Goal: Task Accomplishment & Management: Manage account settings

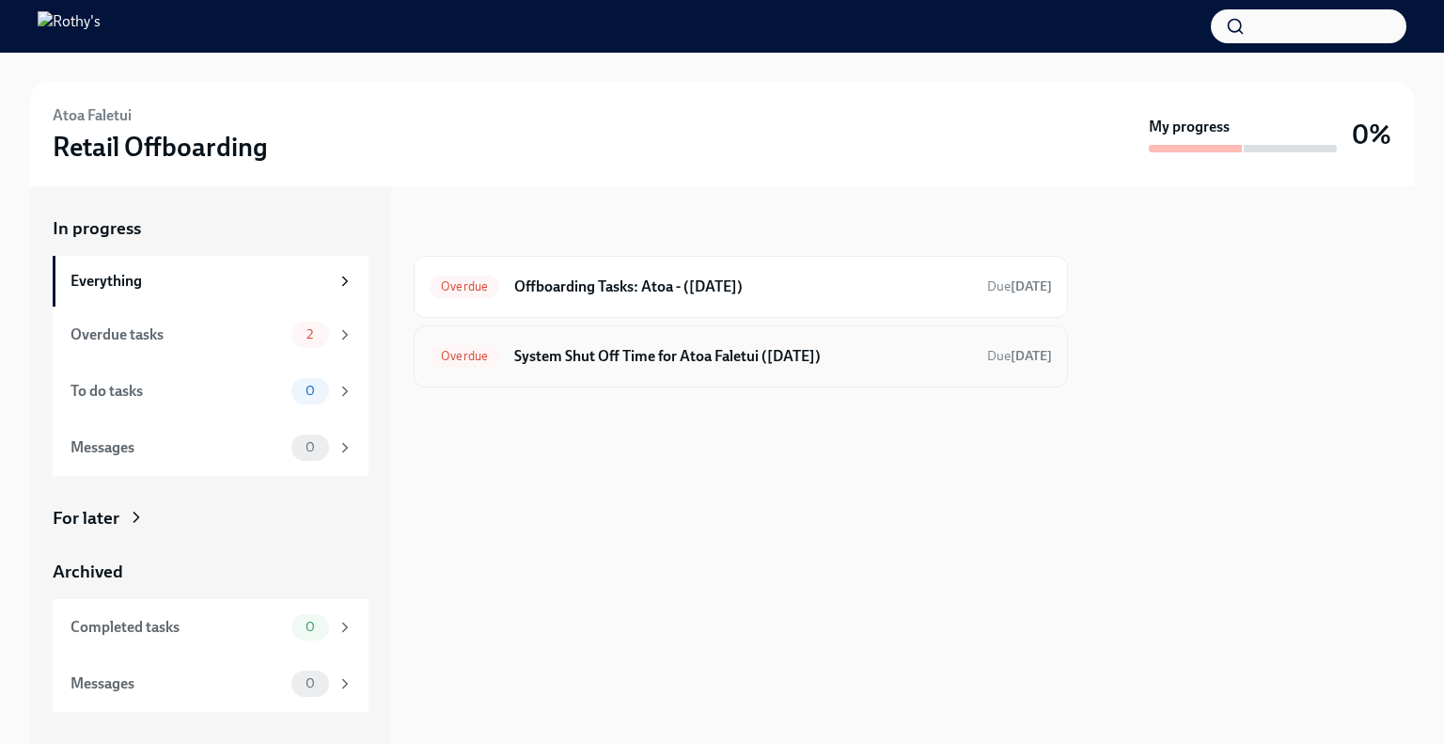
click at [652, 368] on div "Overdue System Shut Off Time for Atoa Faletui (09/23/2025) Due 6 days ago" at bounding box center [741, 356] width 622 height 30
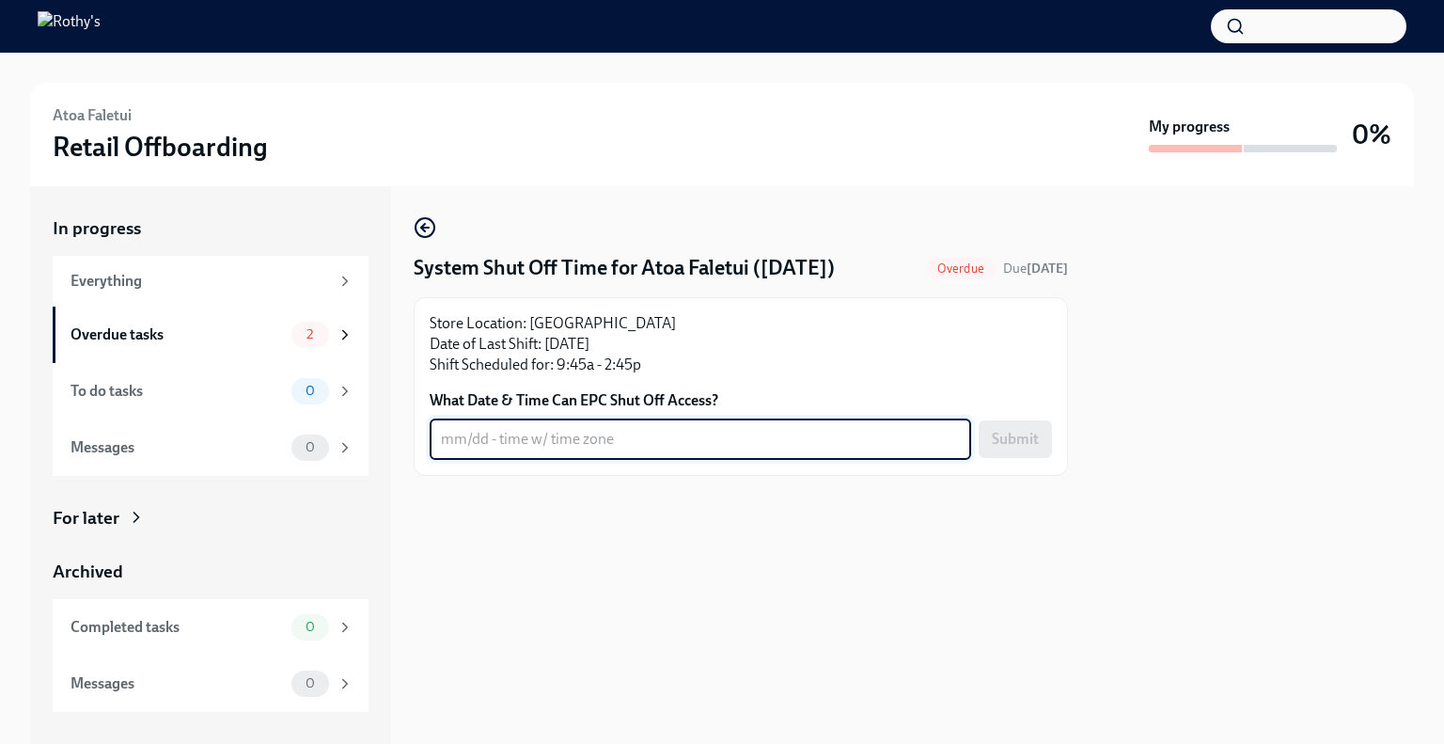
click at [597, 449] on textarea "What Date & Time Can EPC Shut Off Access?" at bounding box center [700, 439] width 519 height 23
type textarea "9/23 - 3pm PT"
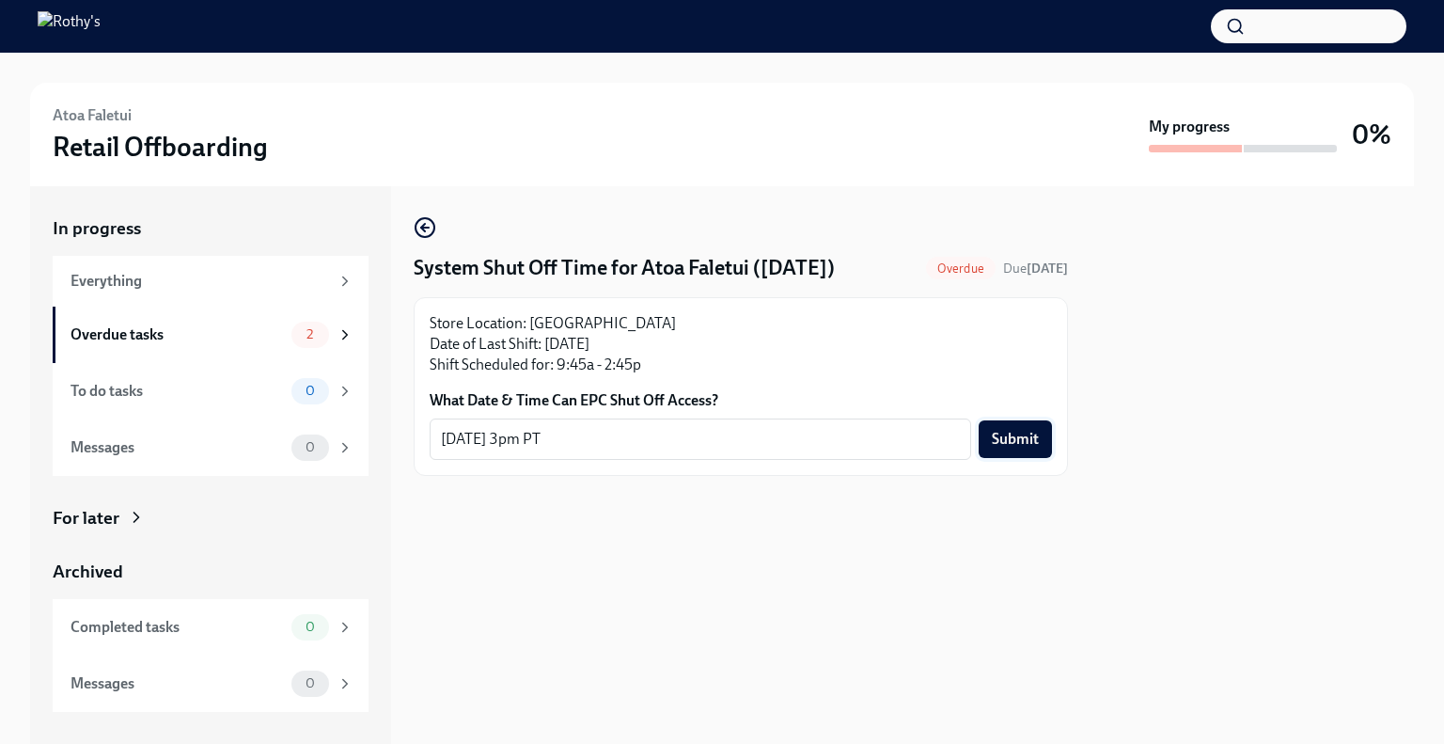
click at [1015, 420] on button "Submit" at bounding box center [1015, 439] width 73 height 38
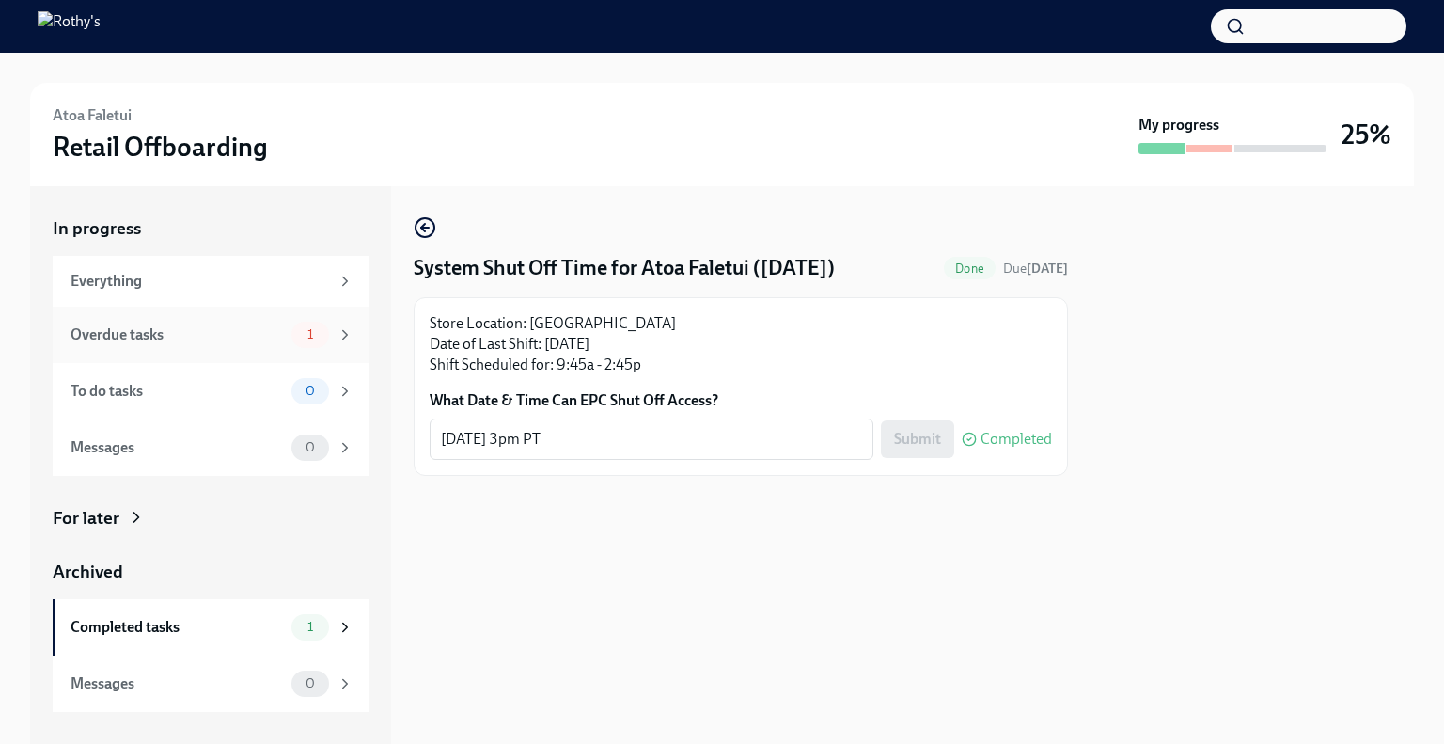
click at [238, 334] on div "Overdue tasks" at bounding box center [177, 334] width 213 height 21
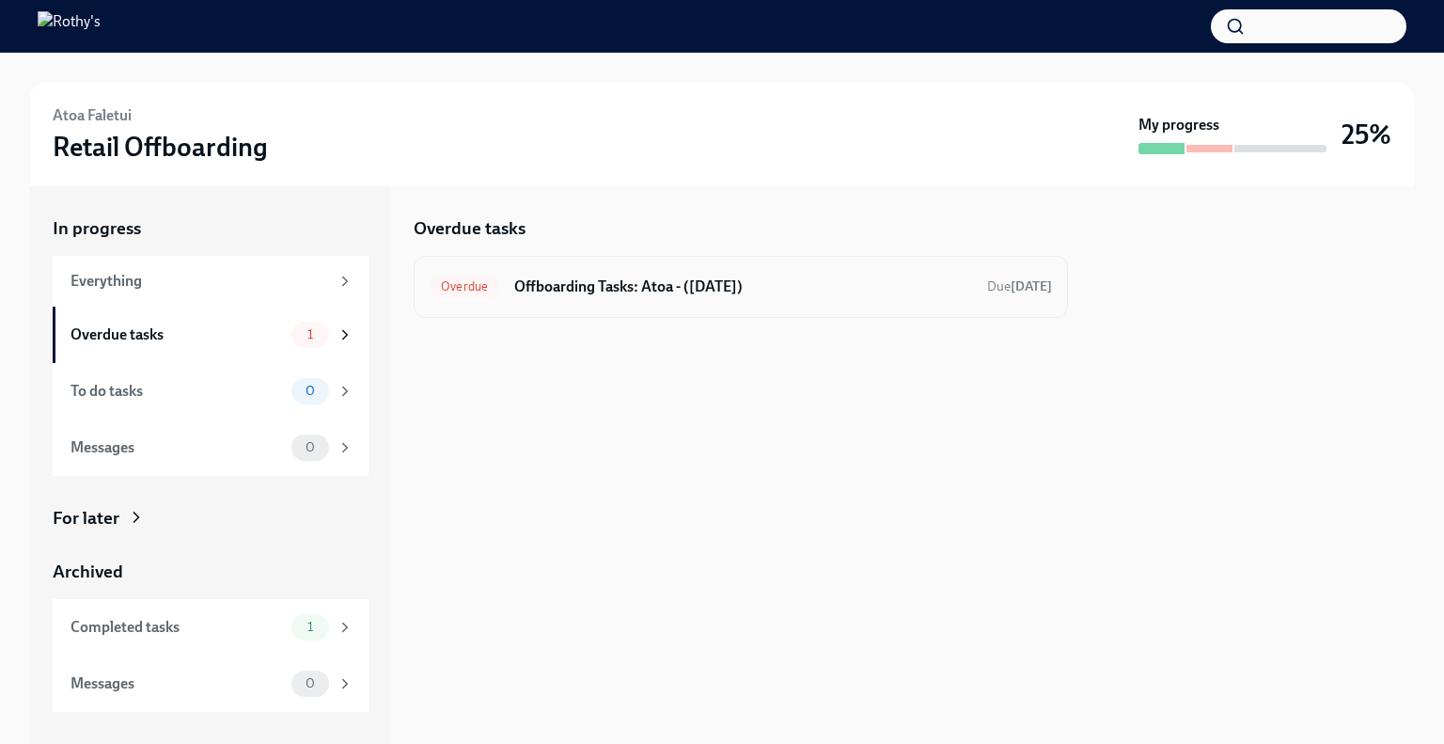
click at [641, 280] on h6 "Offboarding Tasks: Atoa - (09/23/2025)" at bounding box center [743, 286] width 458 height 21
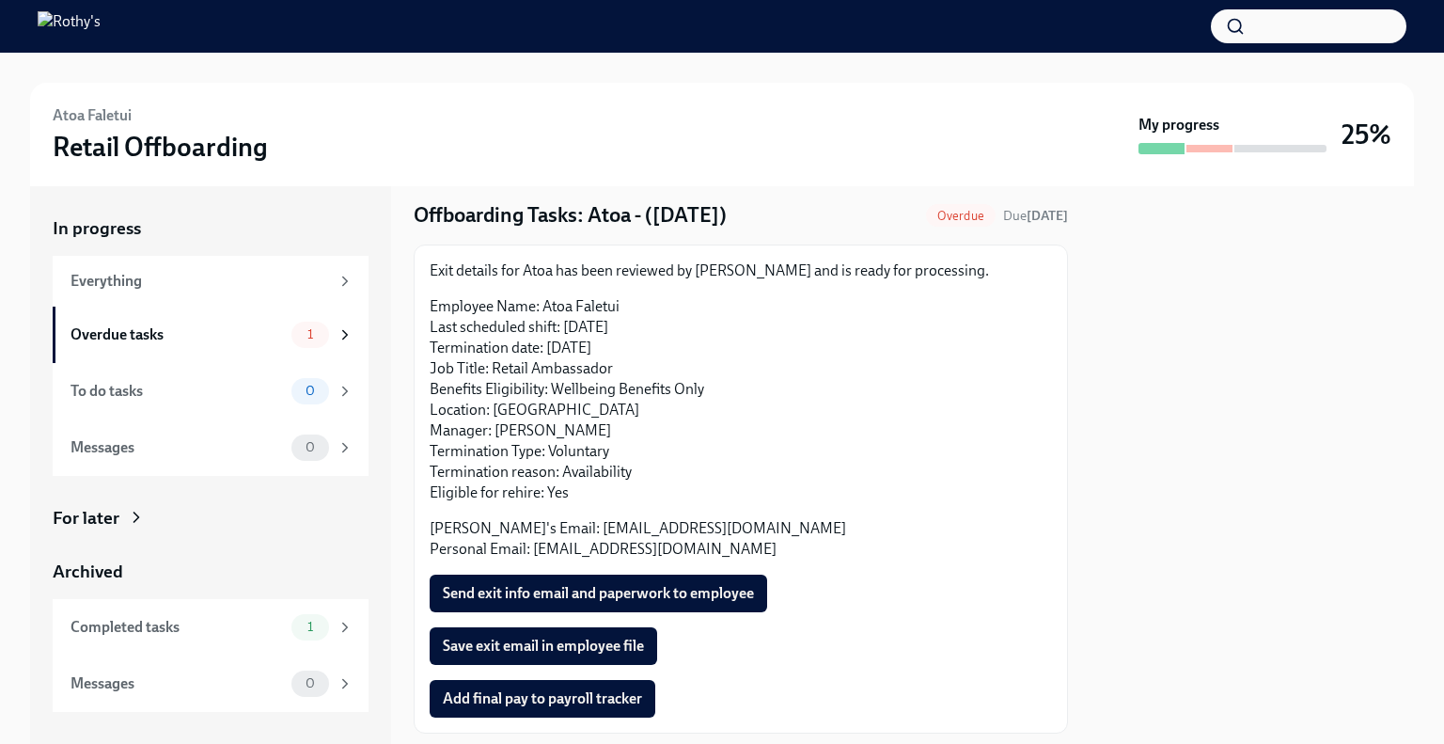
scroll to position [102, 0]
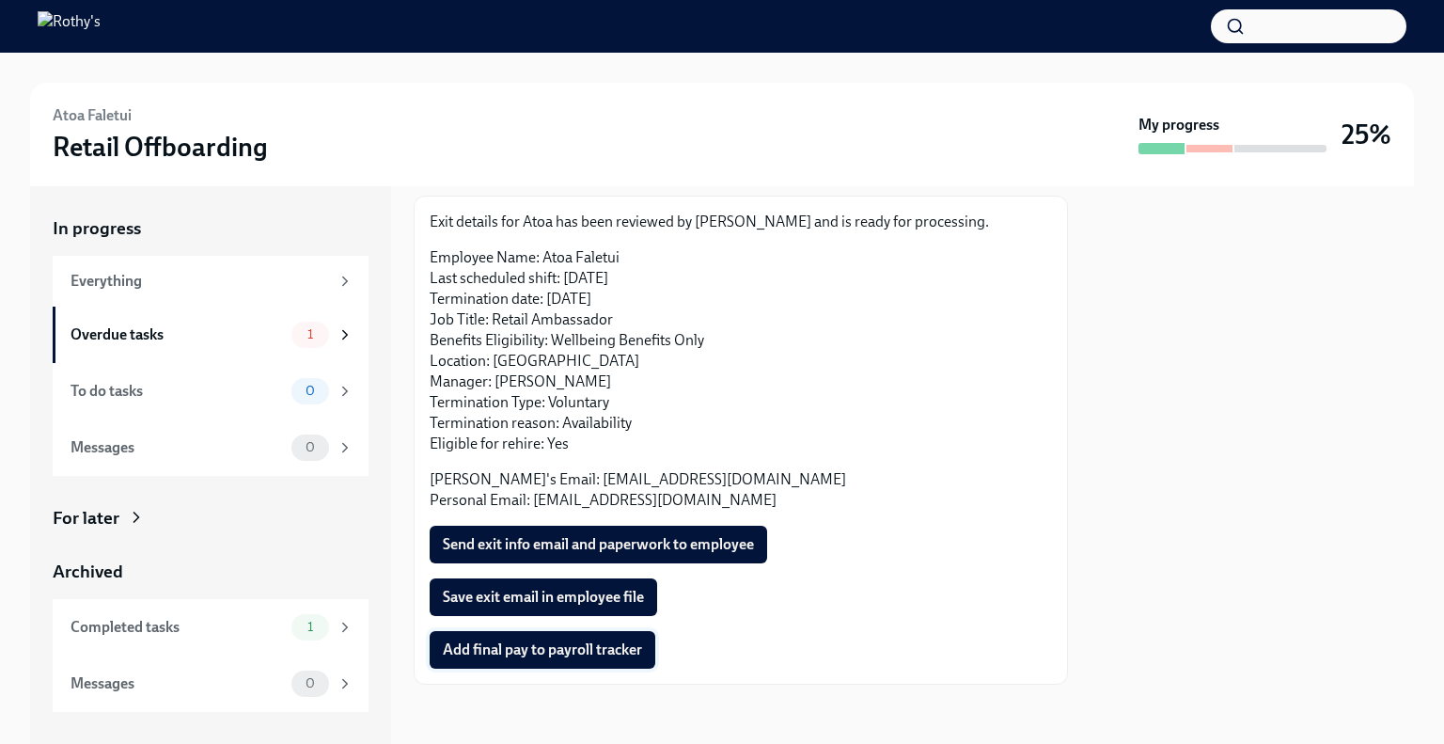
click at [583, 653] on span "Add final pay to payroll tracker" at bounding box center [542, 649] width 199 height 19
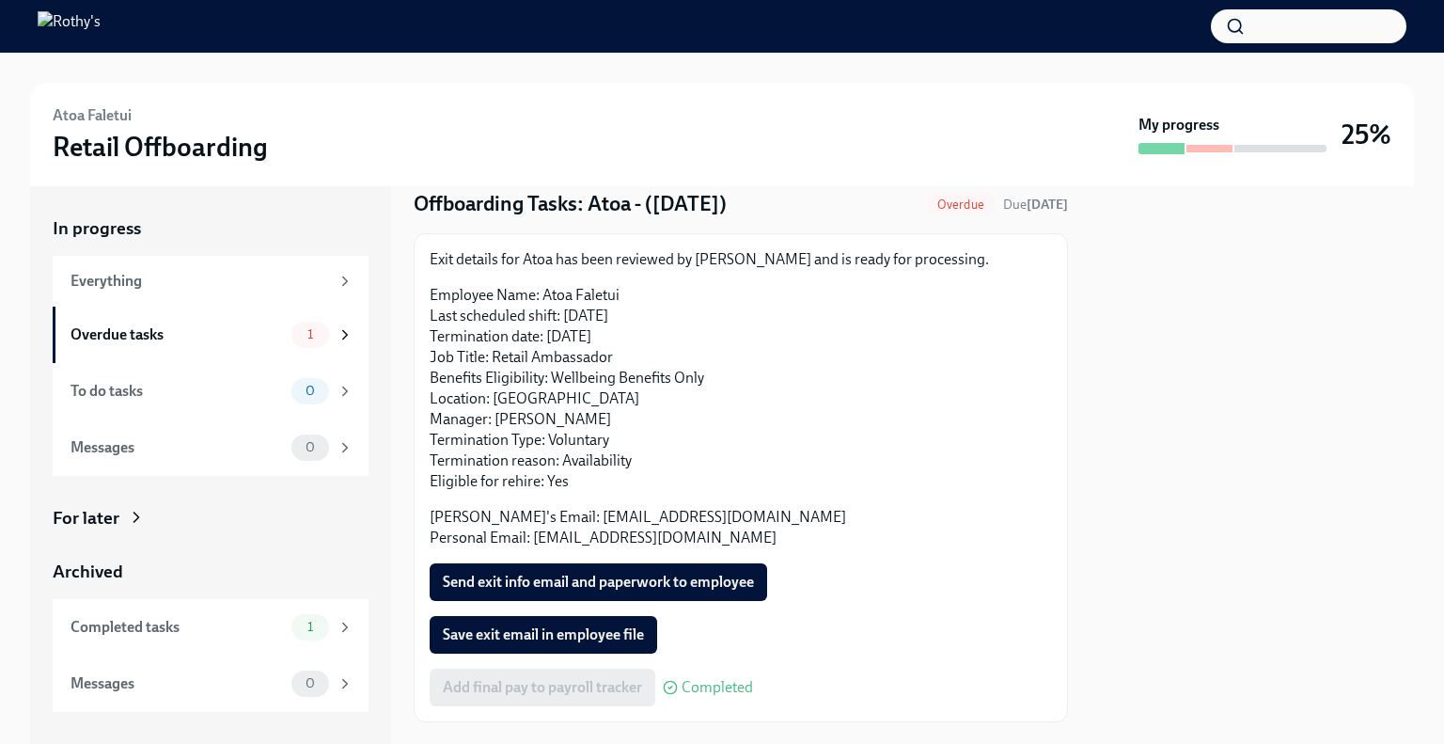
scroll to position [94, 0]
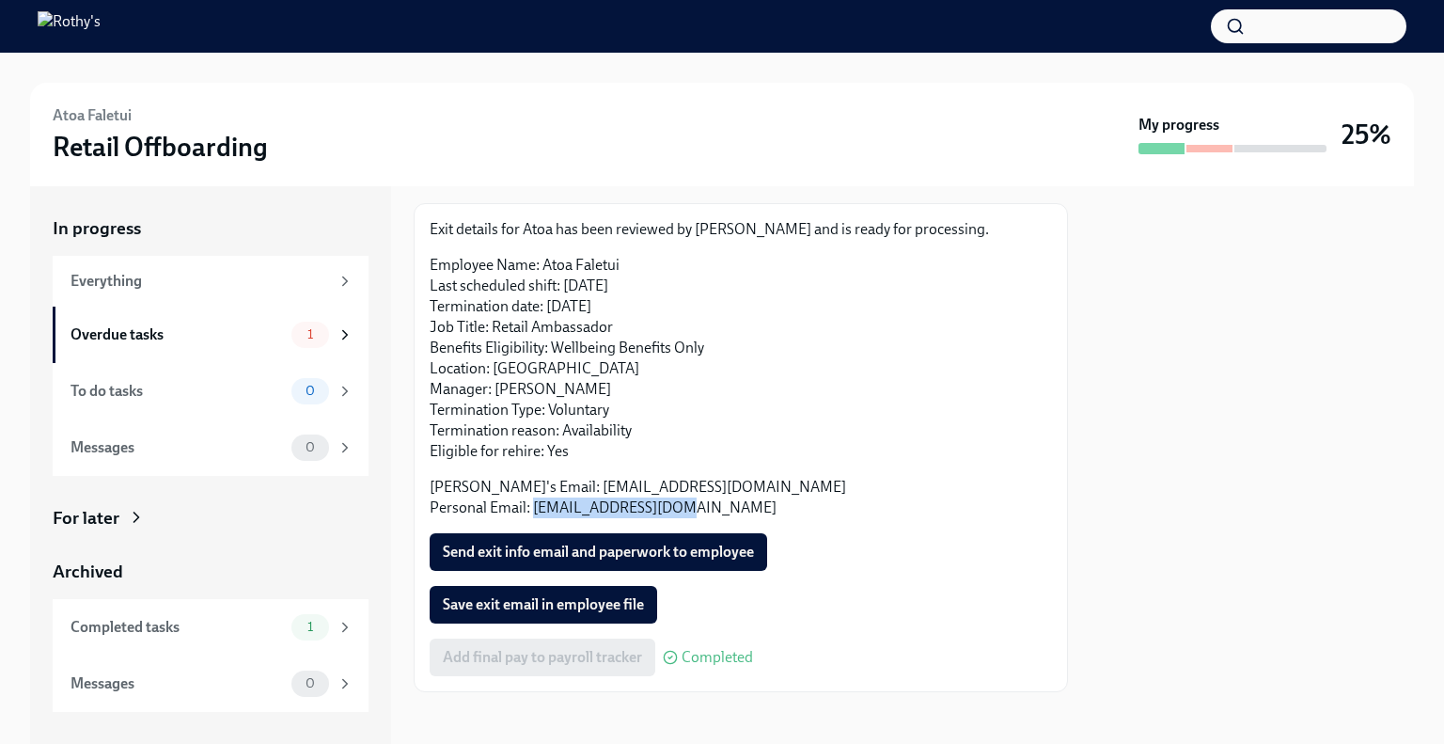
drag, startPoint x: 672, startPoint y: 512, endPoint x: 530, endPoint y: 509, distance: 142.0
click at [530, 509] on p "Rothy's Email: afaletui@rothys.com Personal Email: atfaletui@gmail.com" at bounding box center [741, 497] width 622 height 41
copy p "atfaletui@gmail.com"
drag, startPoint x: 631, startPoint y: 263, endPoint x: 543, endPoint y: 265, distance: 87.5
click at [543, 265] on p "Employee Name: Atoa Faletui Last scheduled shift: 09/23/2025 Termination date: …" at bounding box center [741, 358] width 622 height 207
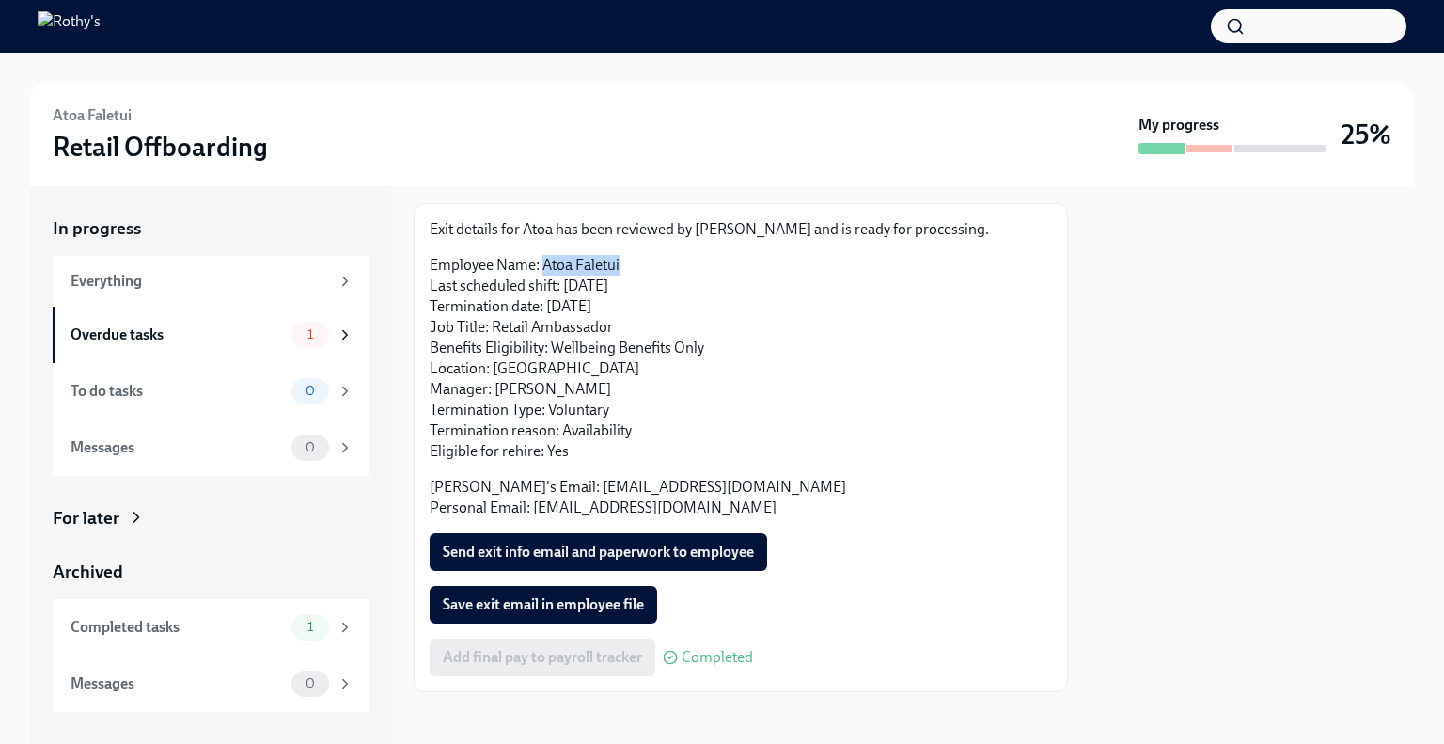
copy p "Atoa Faletui"
click at [606, 537] on button "Send exit info email and paperwork to employee" at bounding box center [599, 552] width 338 height 38
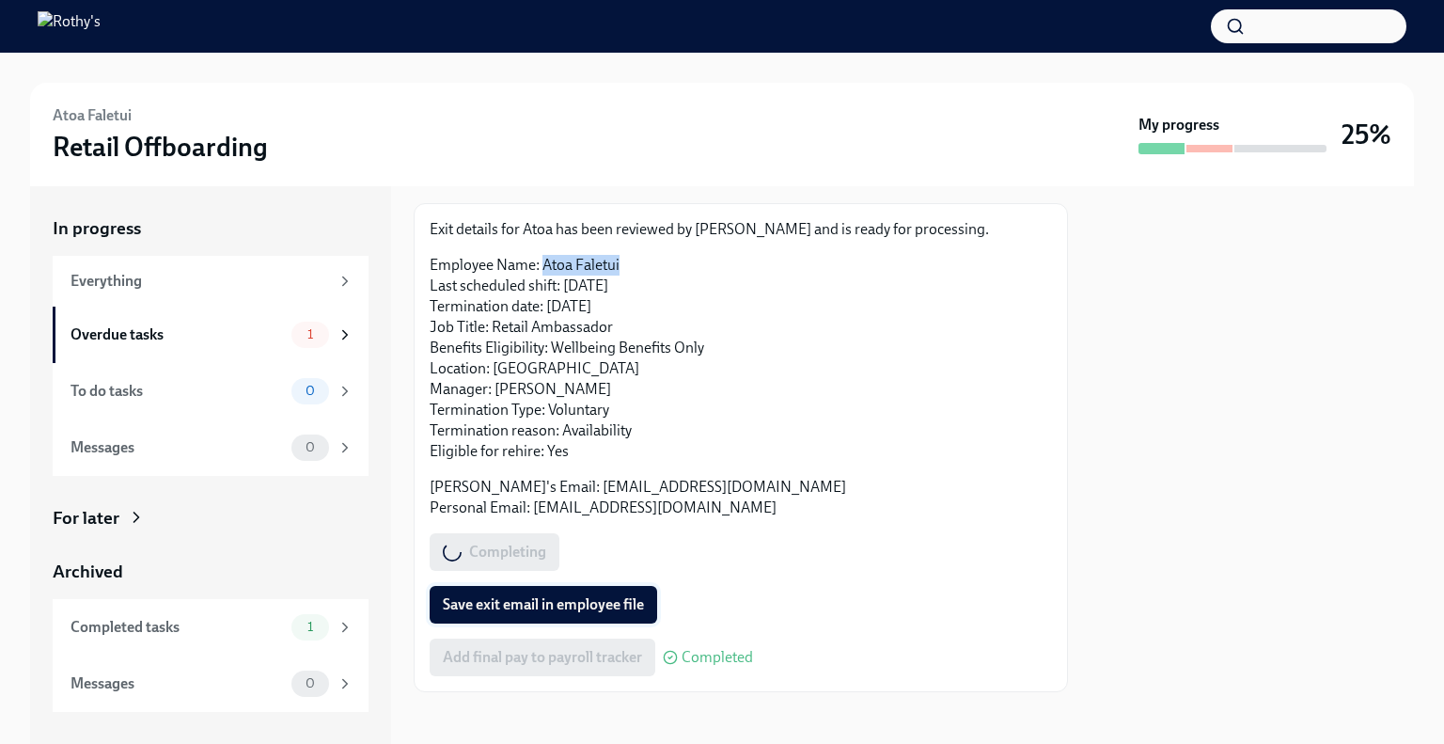
click at [566, 597] on span "Save exit email in employee file" at bounding box center [543, 604] width 201 height 19
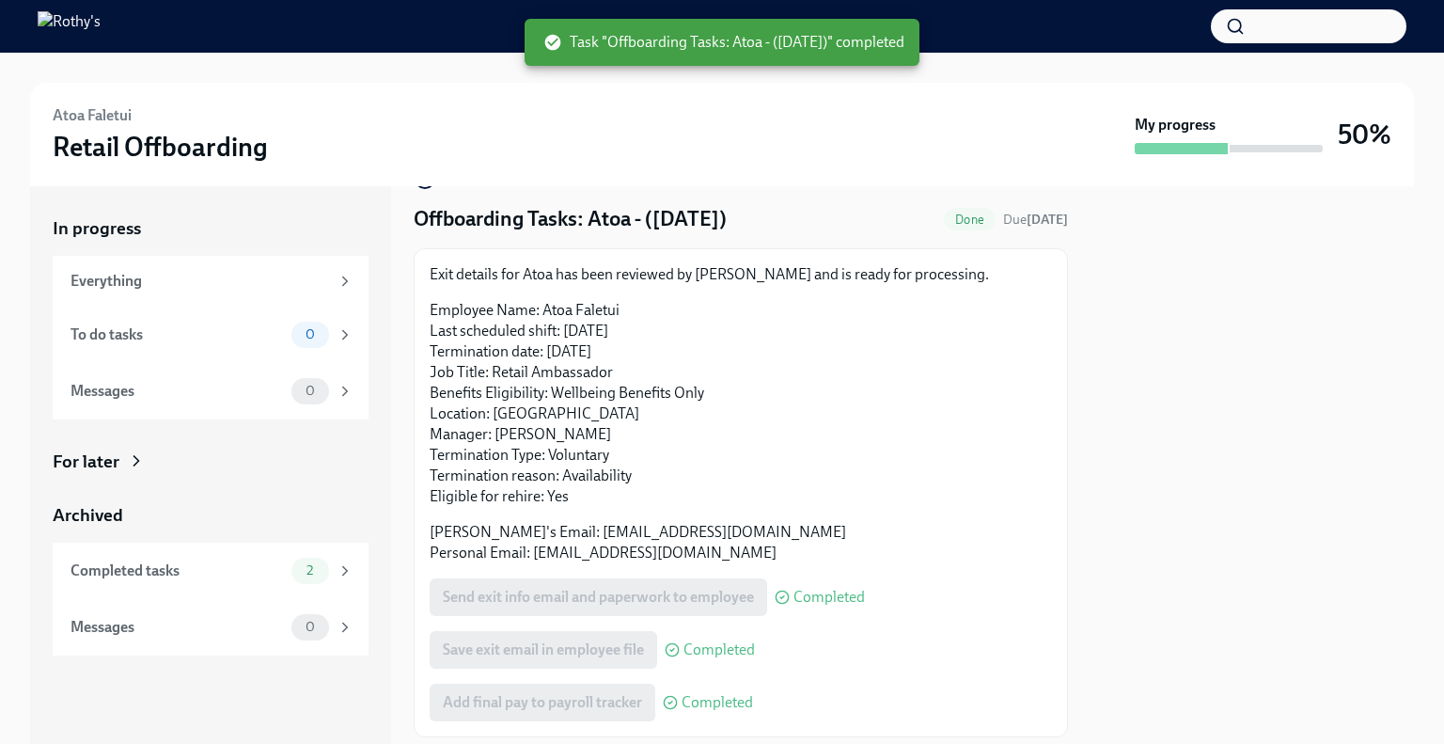
scroll to position [0, 0]
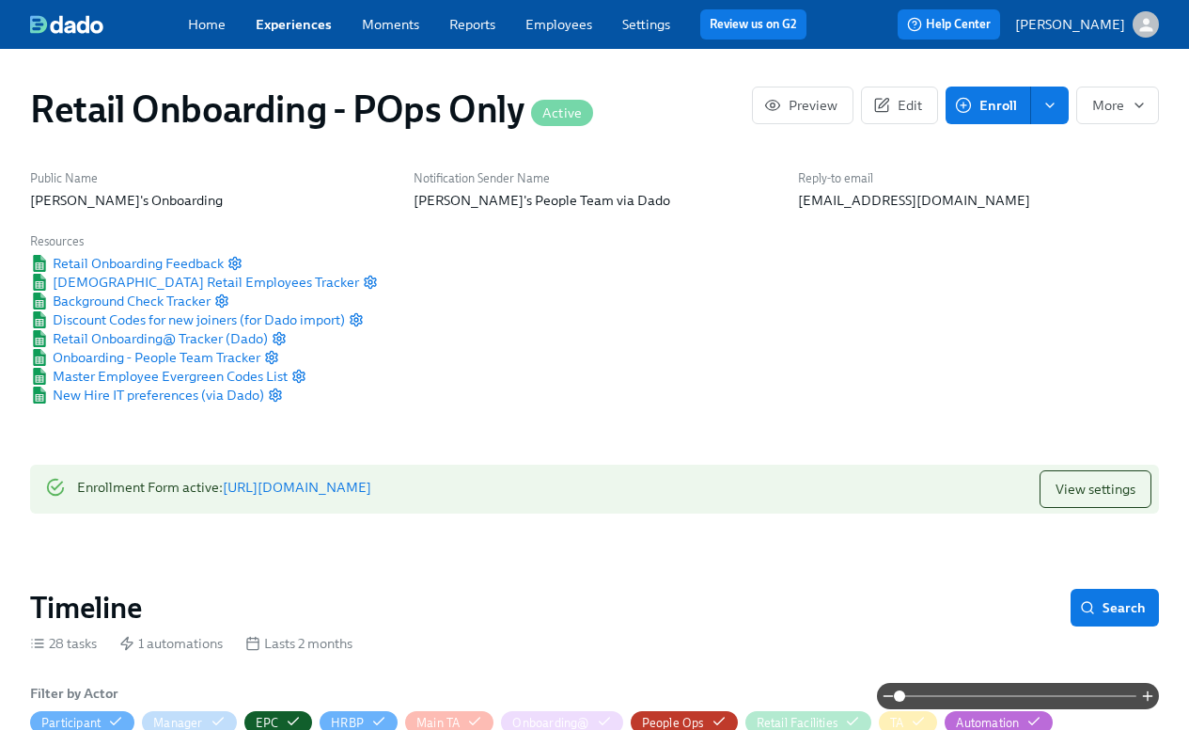
drag, startPoint x: 0, startPoint y: 0, endPoint x: 745, endPoint y: 602, distance: 957.4
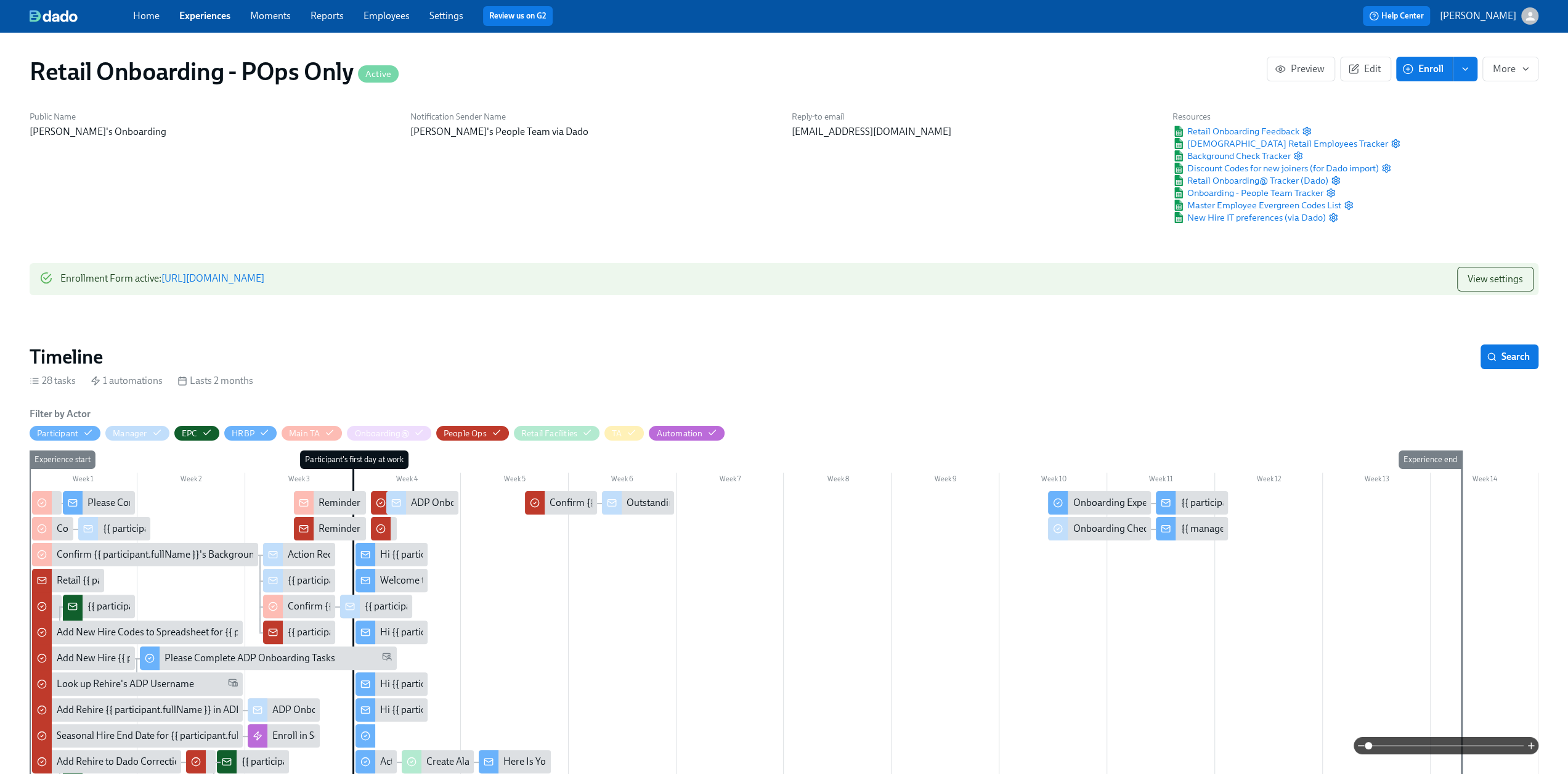
scroll to position [0, 20676]
